Goal: Information Seeking & Learning: Compare options

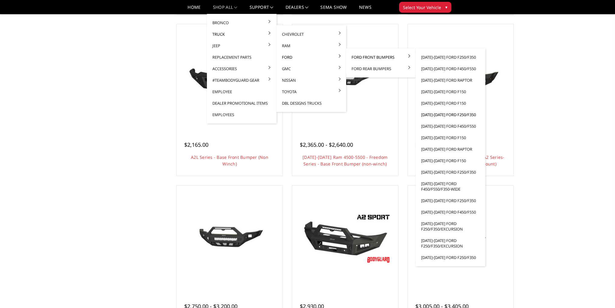
click at [443, 114] on link "[DATE]-[DATE] Ford F250/F350" at bounding box center [450, 114] width 65 height 11
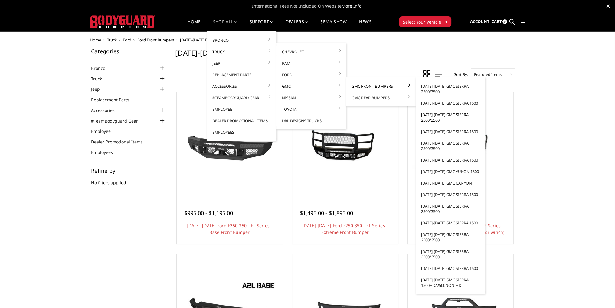
click at [440, 115] on link "[DATE]-[DATE] GMC Sierra 2500/3500" at bounding box center [450, 117] width 65 height 17
